Goal: Transaction & Acquisition: Download file/media

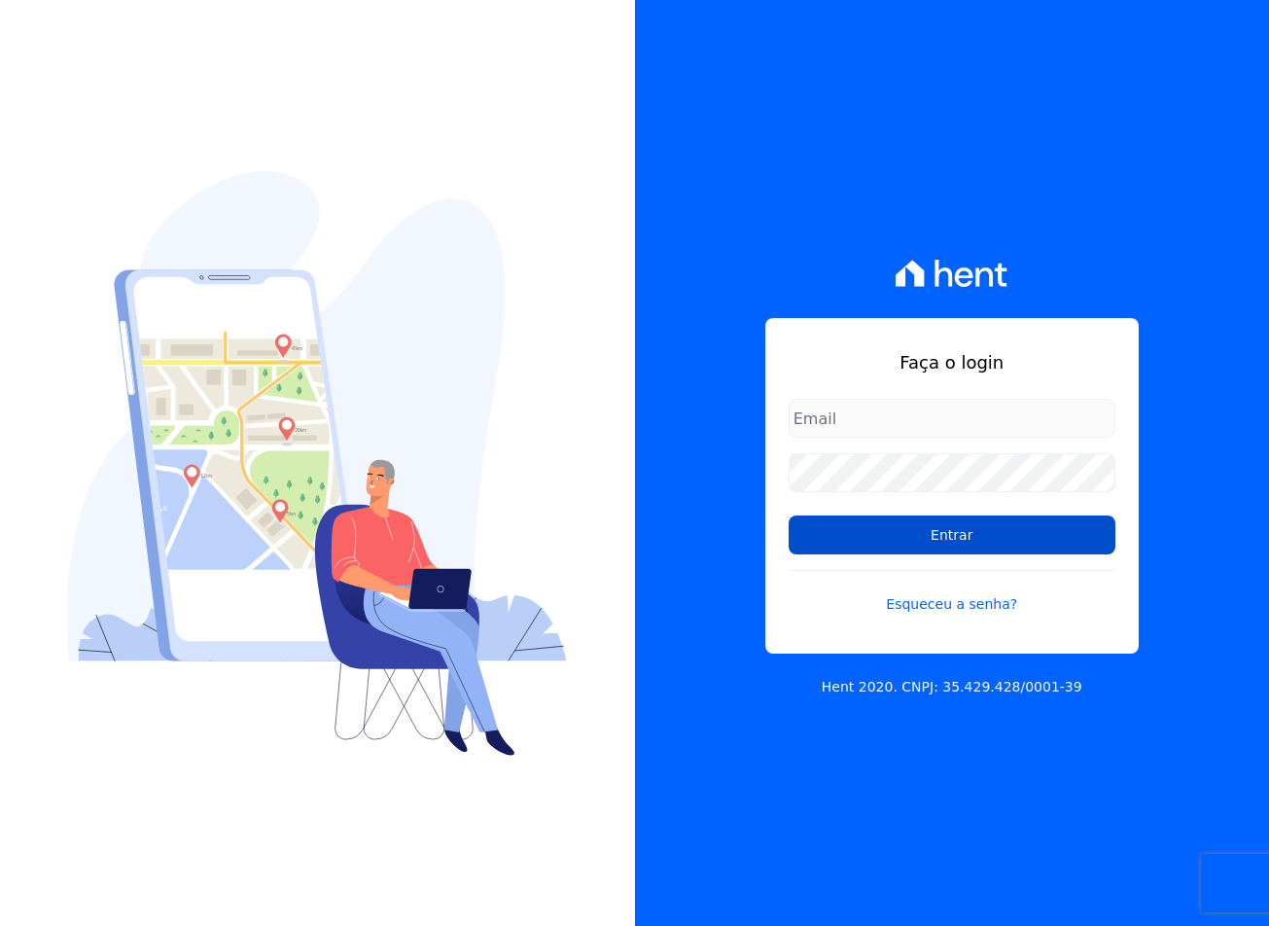
type input "[EMAIL_ADDRESS][DOMAIN_NAME]"
click at [893, 541] on input "Entrar" at bounding box center [952, 534] width 327 height 39
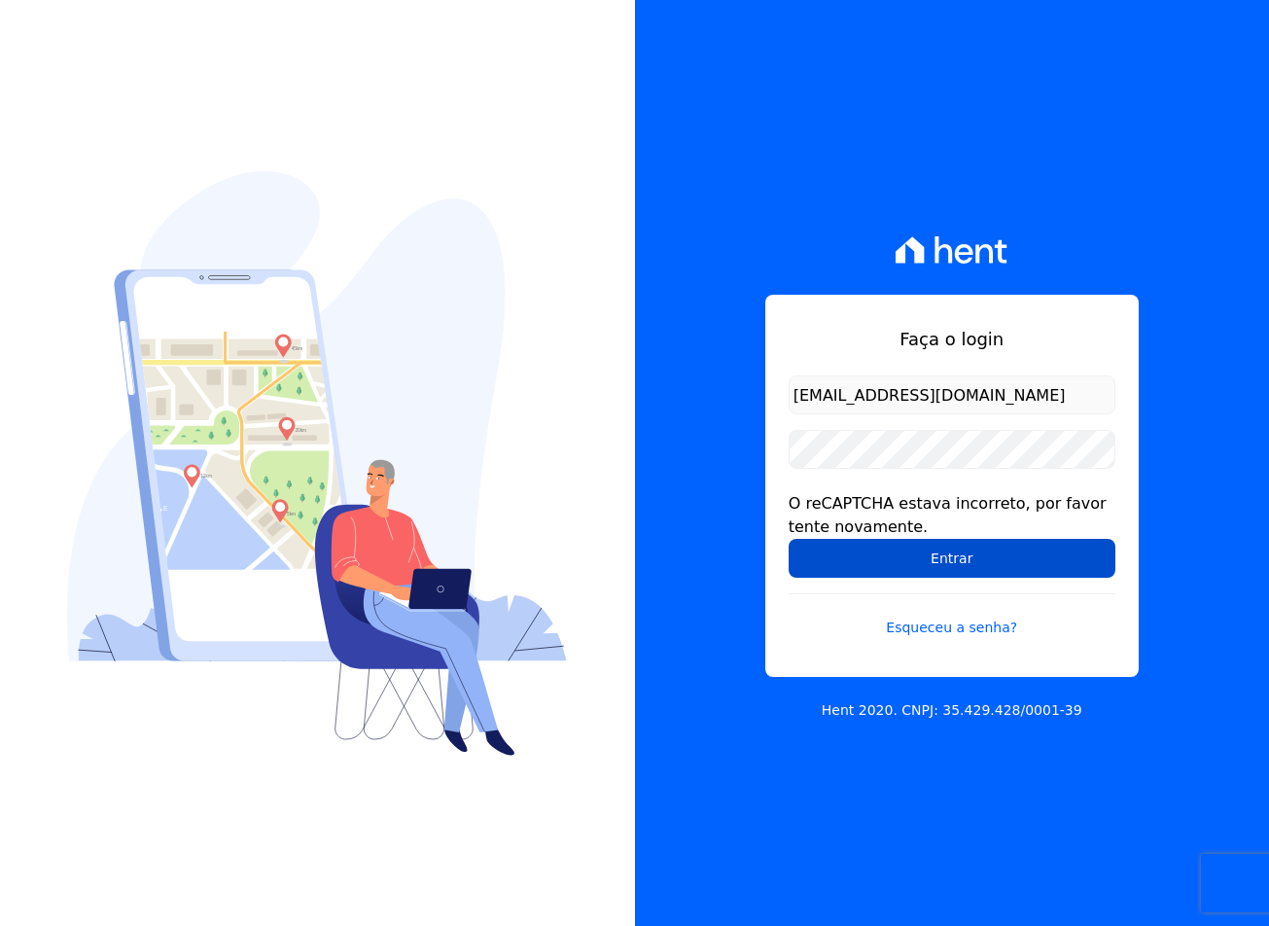
click at [835, 552] on input "Entrar" at bounding box center [952, 558] width 327 height 39
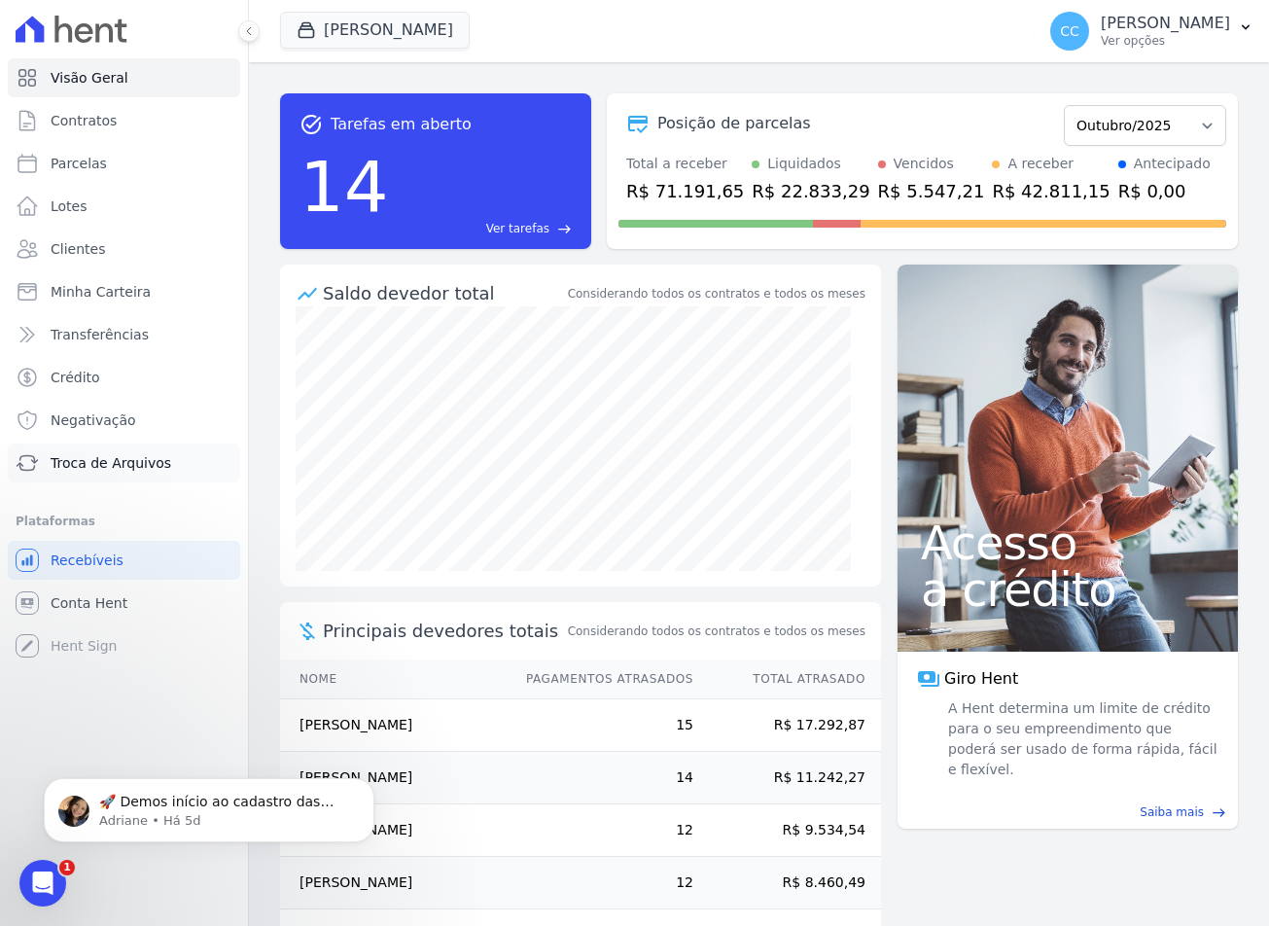
click at [101, 478] on link "Troca de Arquivos" at bounding box center [124, 462] width 232 height 39
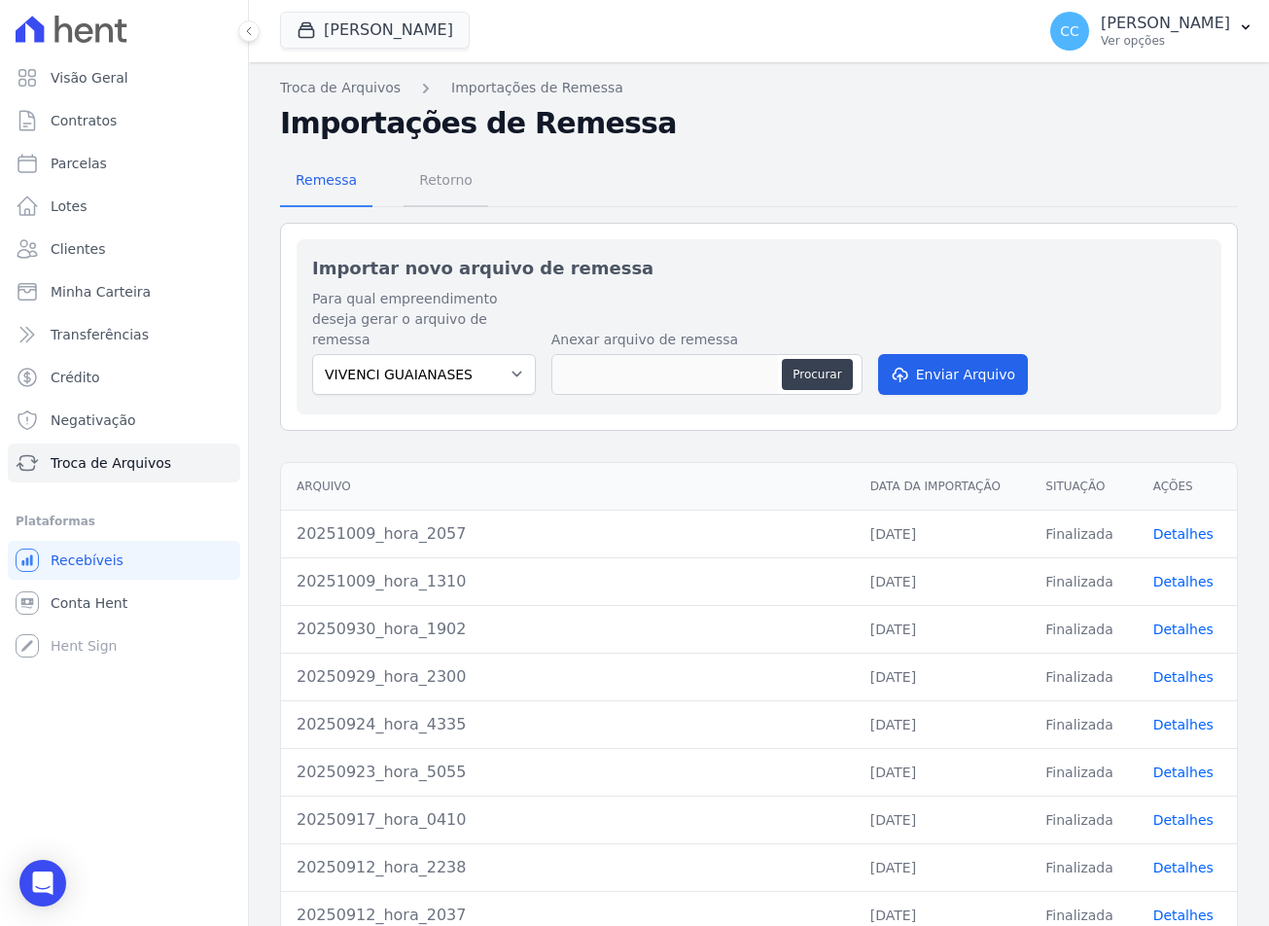
click at [419, 164] on span "Retorno" at bounding box center [445, 179] width 77 height 39
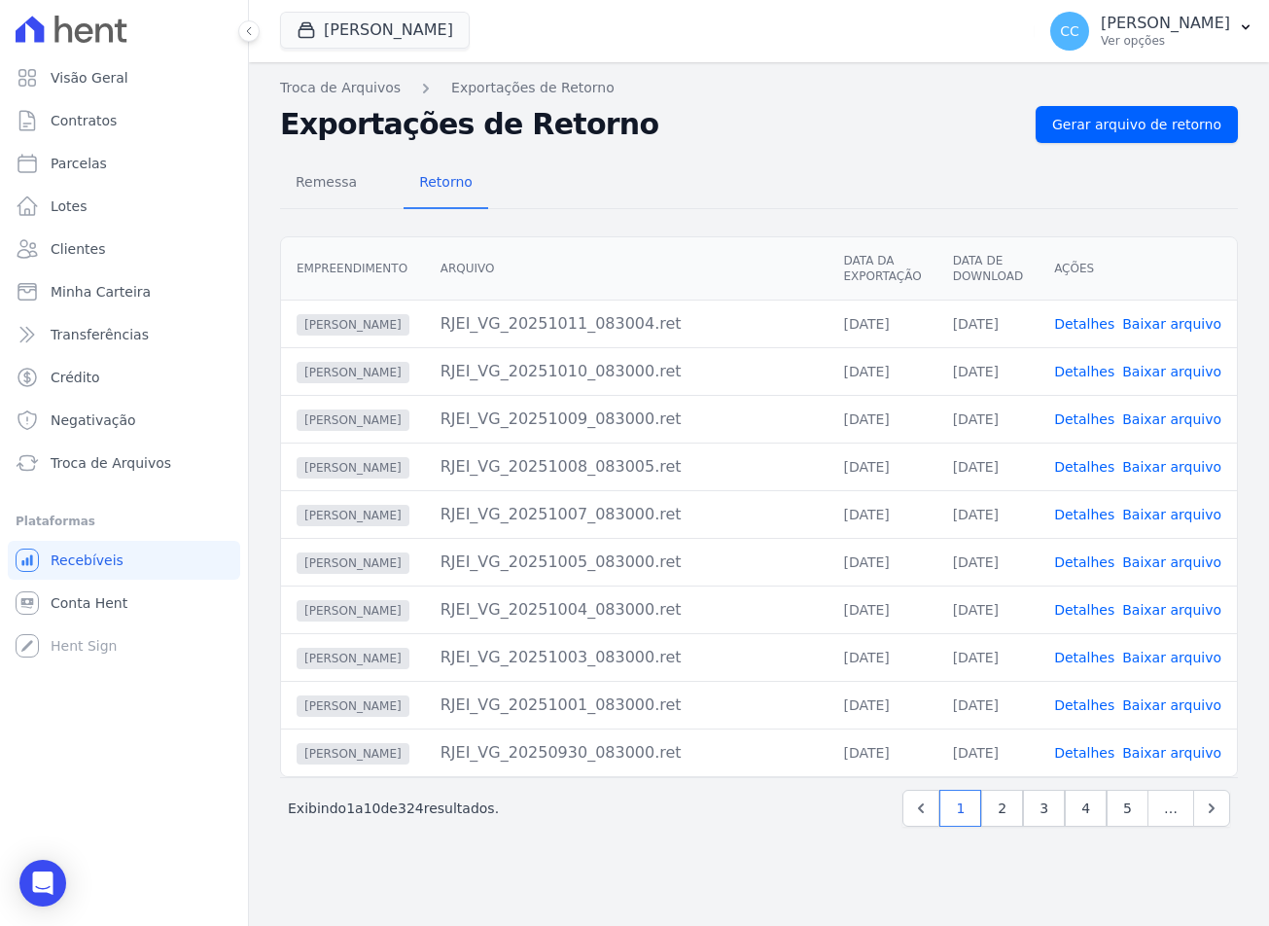
click at [352, 54] on div "Vivenci Guaianases JDG PARQUE DO CARMO JDG EMPREENDIMENTO IMOBILIARIO SPE LTDA …" at bounding box center [653, 31] width 747 height 64
click at [352, 48] on button "Vivenci Guaianases" at bounding box center [375, 30] width 190 height 37
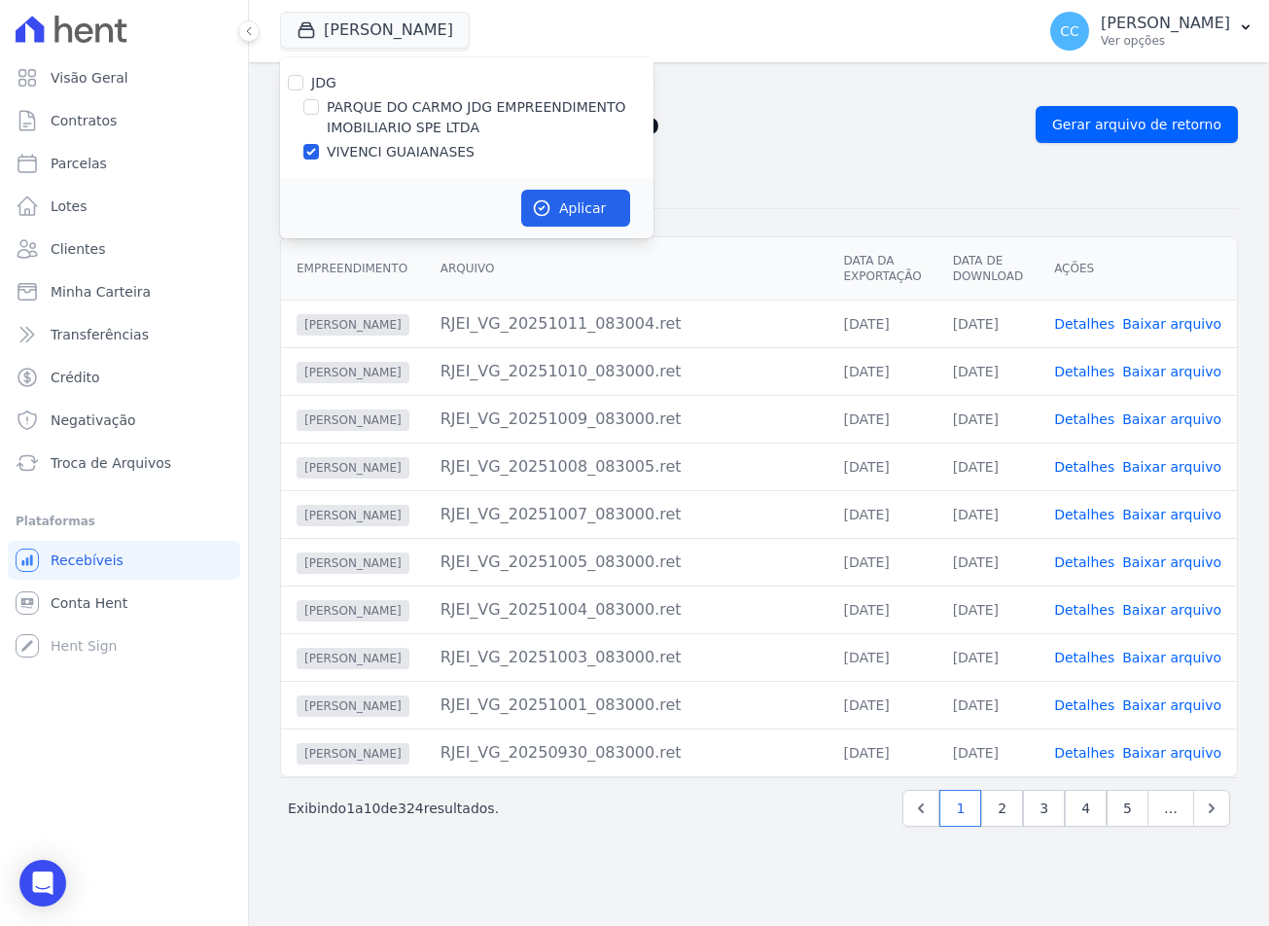
click at [354, 115] on label "PARQUE DO CARMO JDG EMPREENDIMENTO IMOBILIARIO SPE LTDA" at bounding box center [490, 117] width 327 height 41
click at [319, 115] on input "PARQUE DO CARMO JDG EMPREENDIMENTO IMOBILIARIO SPE LTDA" at bounding box center [311, 107] width 16 height 16
checkbox input "true"
click at [368, 149] on label "VIVENCI GUAIANASES" at bounding box center [401, 152] width 148 height 20
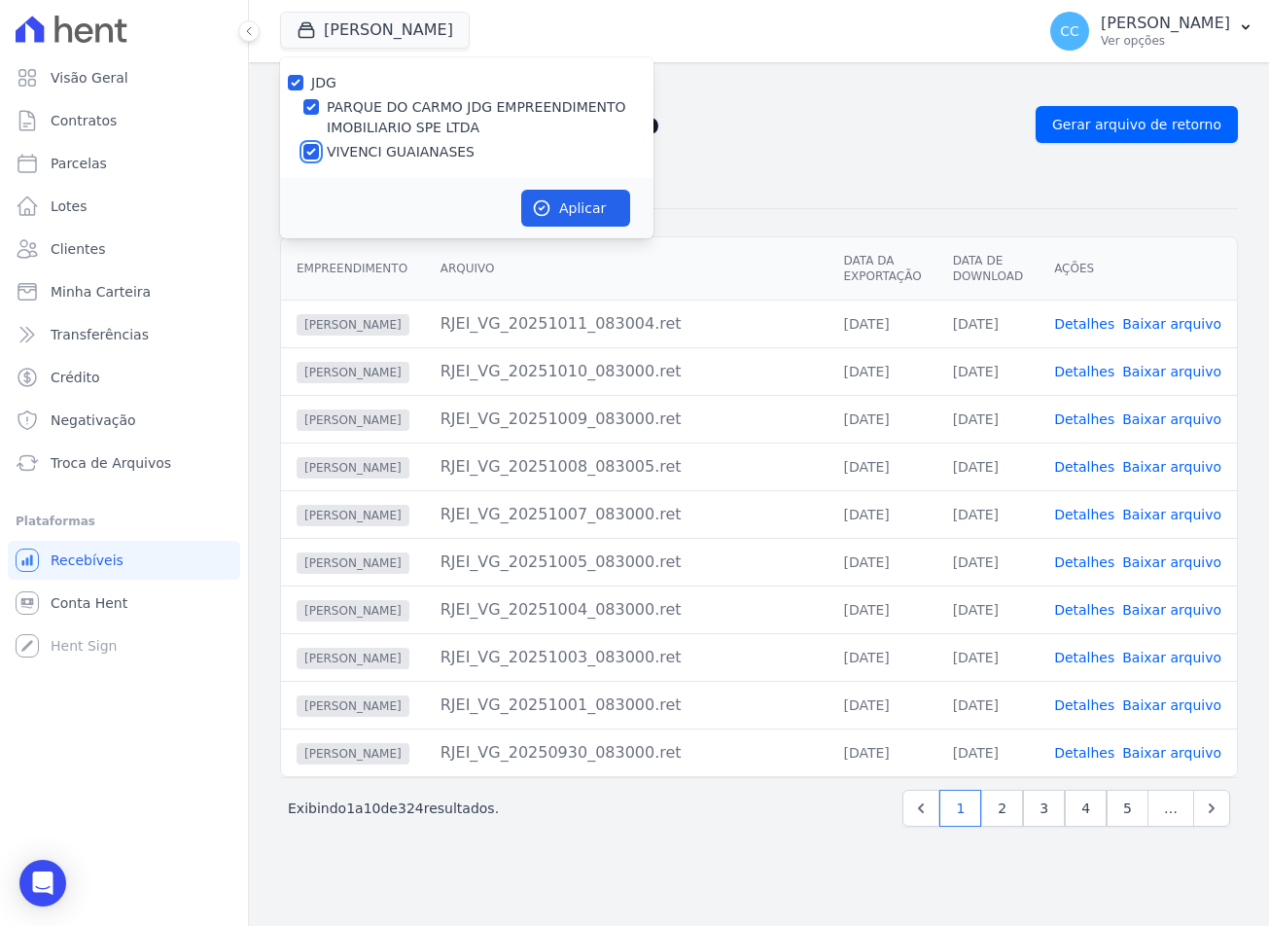
click at [319, 149] on input "VIVENCI GUAIANASES" at bounding box center [311, 152] width 16 height 16
checkbox input "false"
click at [563, 191] on button "Aplicar" at bounding box center [575, 208] width 109 height 37
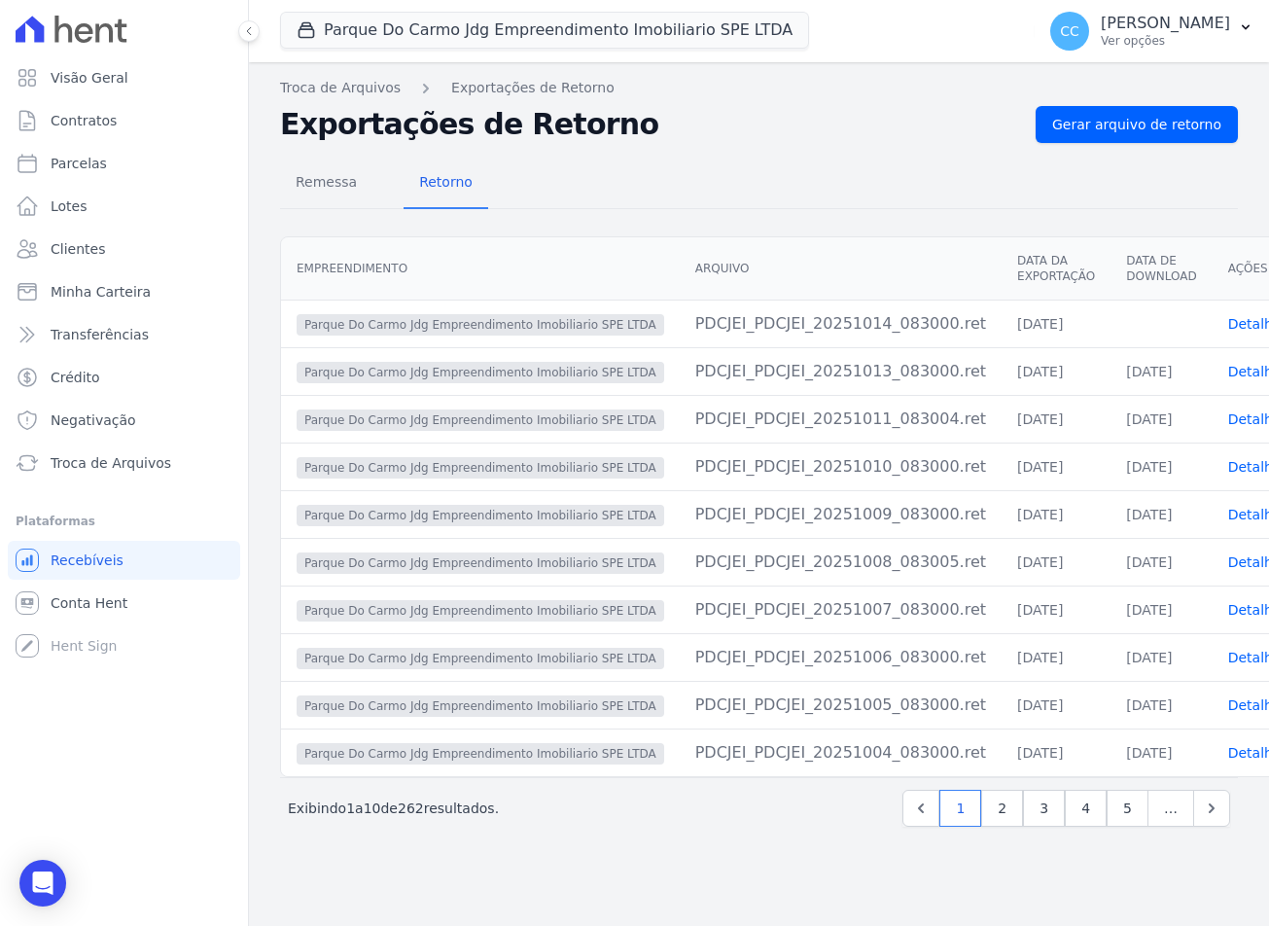
click at [843, 159] on div "Remessa Retorno" at bounding box center [759, 184] width 958 height 51
drag, startPoint x: 916, startPoint y: 165, endPoint x: 641, endPoint y: 97, distance: 283.5
click at [916, 164] on div "Remessa Retorno" at bounding box center [759, 184] width 958 height 51
